Goal: Transaction & Acquisition: Purchase product/service

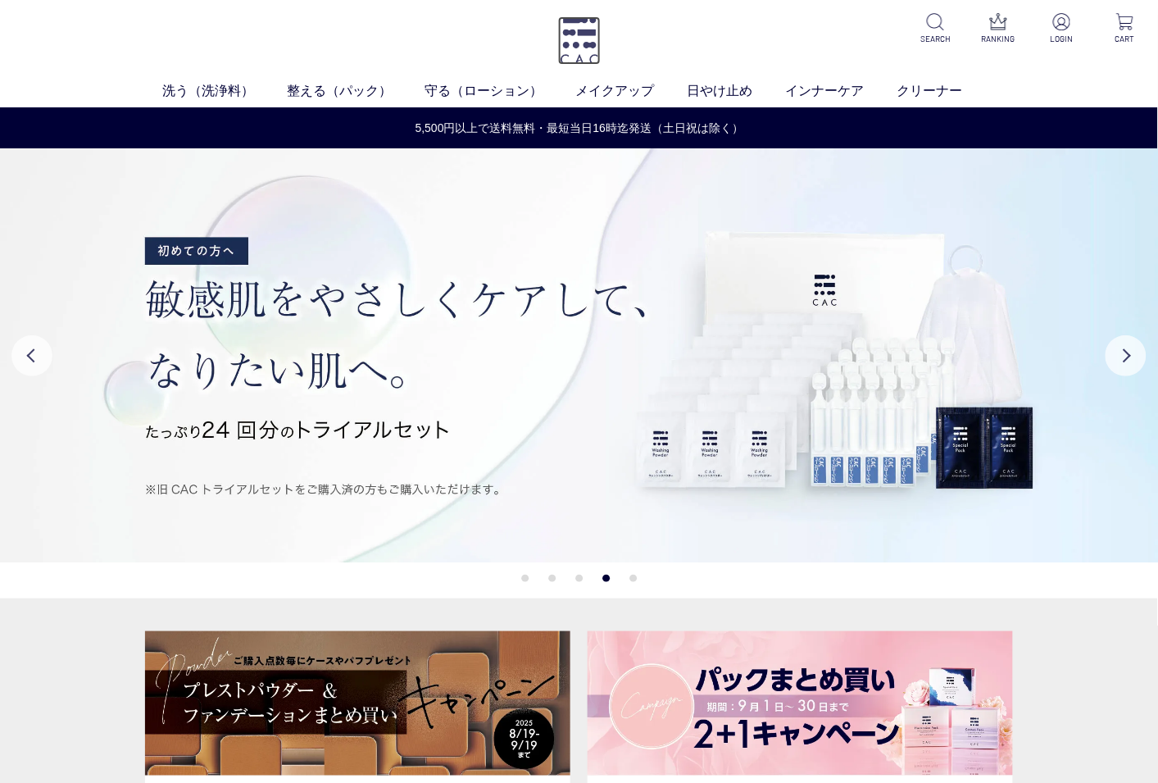
click at [566, 43] on img at bounding box center [579, 40] width 43 height 48
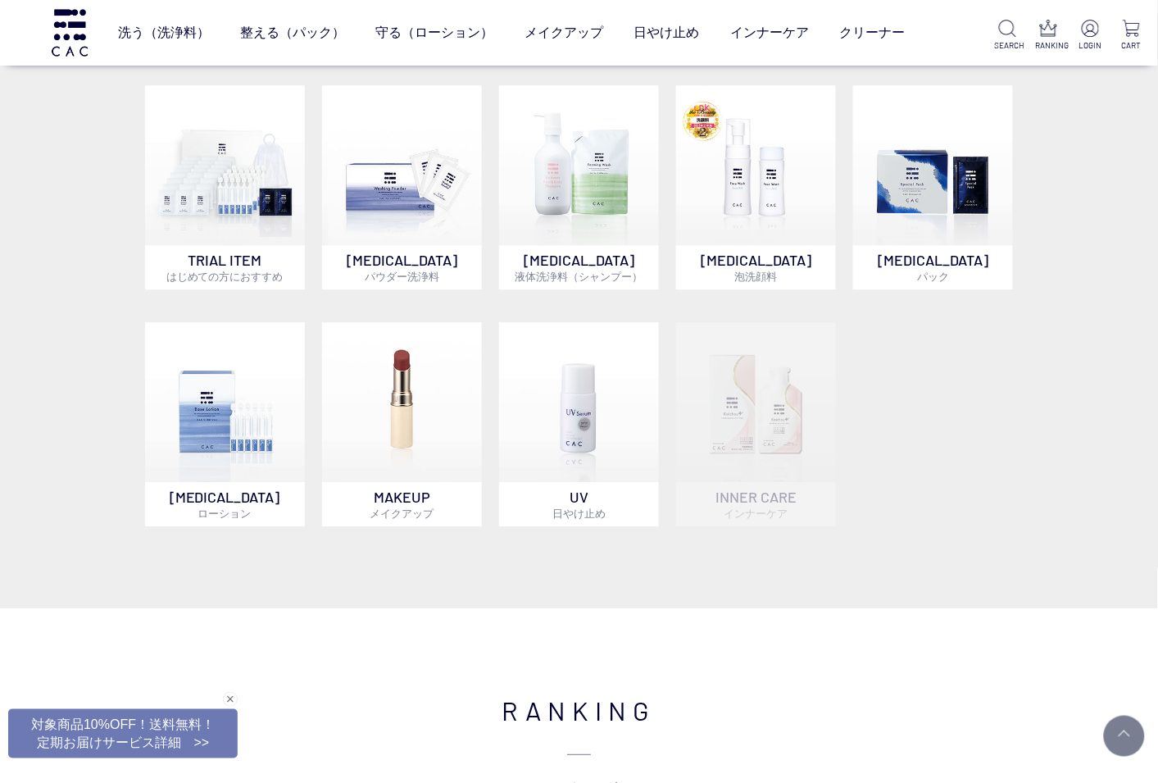
scroll to position [1025, 0]
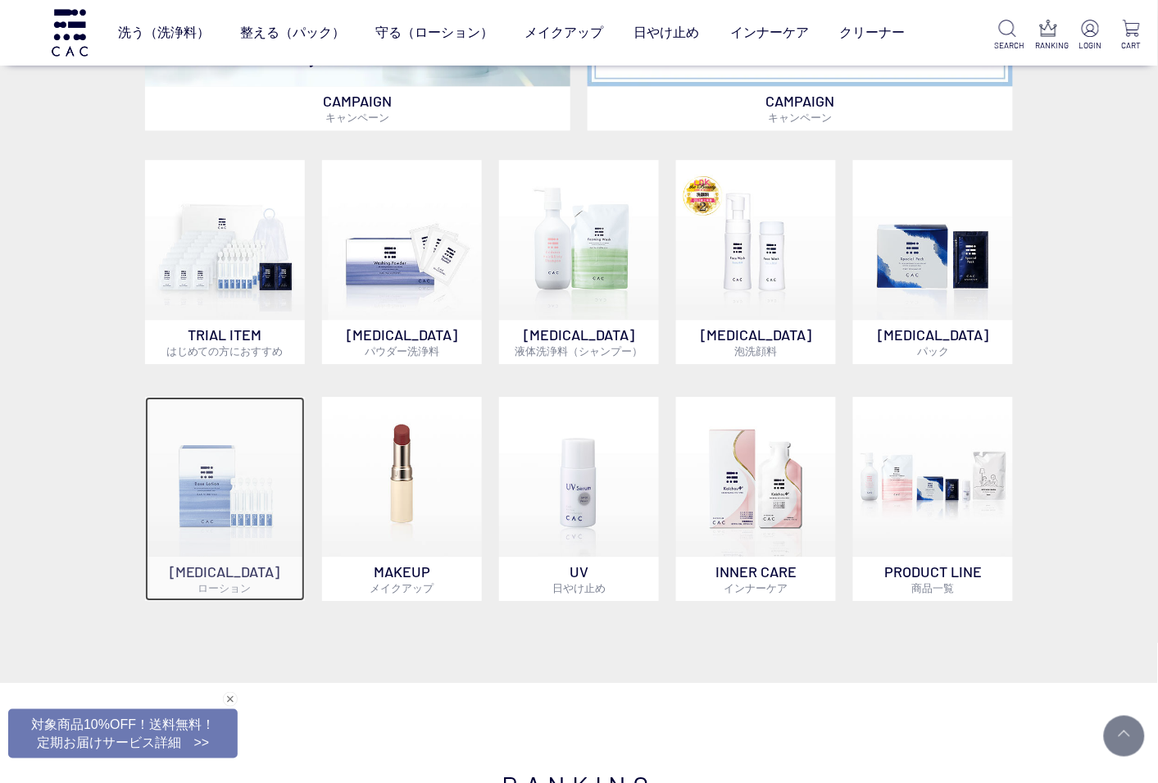
click at [203, 505] on img at bounding box center [225, 477] width 160 height 160
